Goal: Navigation & Orientation: Find specific page/section

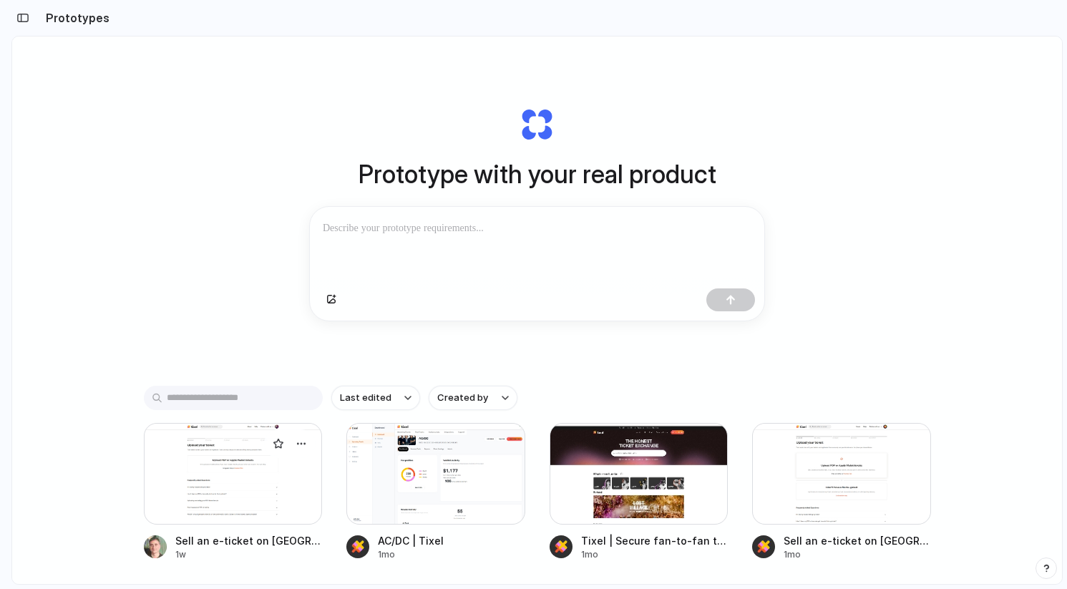
click at [264, 479] on div at bounding box center [233, 474] width 179 height 102
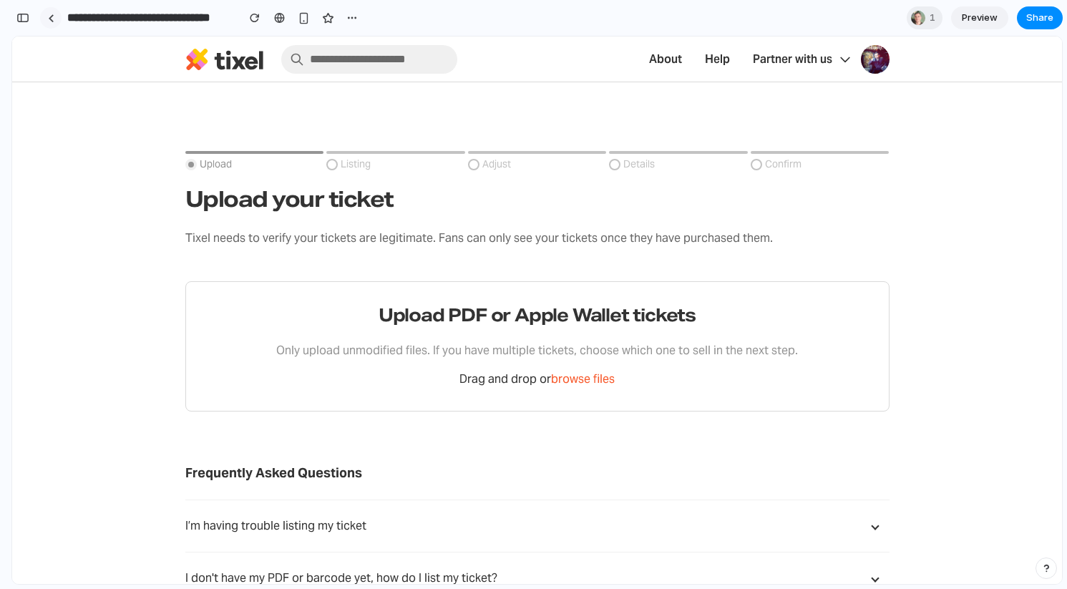
click at [59, 23] on link at bounding box center [50, 17] width 21 height 21
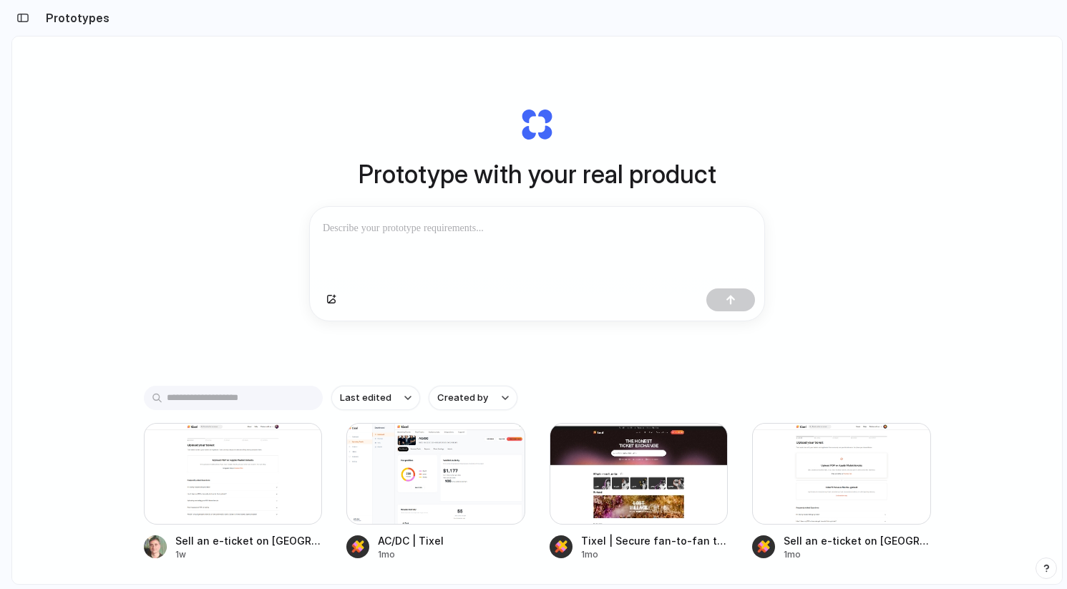
scroll to position [225, 0]
